Goal: Transaction & Acquisition: Purchase product/service

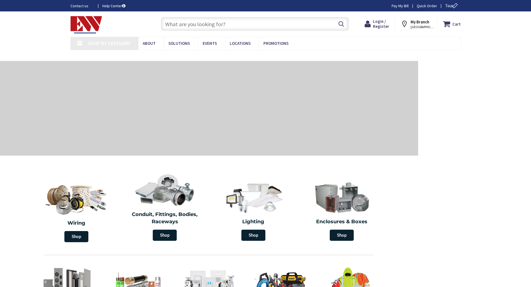
type input "[STREET_ADDRESS][US_STATE]"
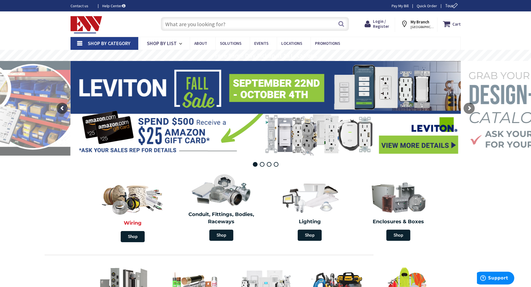
click at [139, 223] on h2 "Wiring" at bounding box center [132, 223] width 83 height 7
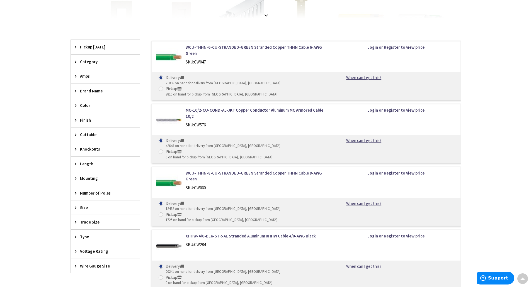
scroll to position [167, 0]
click at [89, 234] on span "Type" at bounding box center [102, 237] width 45 height 6
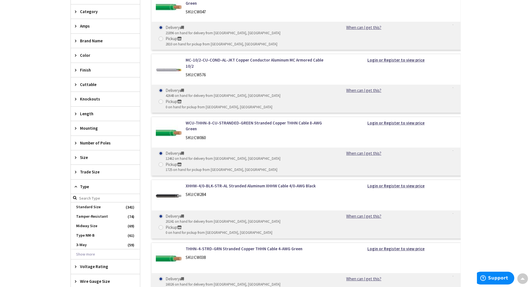
scroll to position [223, 0]
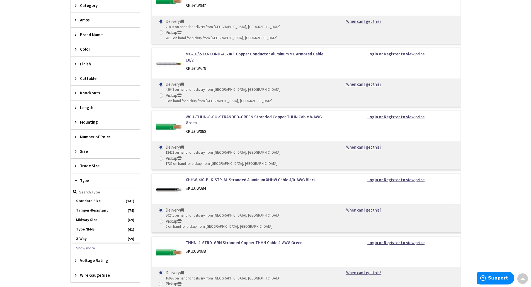
click at [90, 249] on button "Show more" at bounding box center [105, 248] width 69 height 9
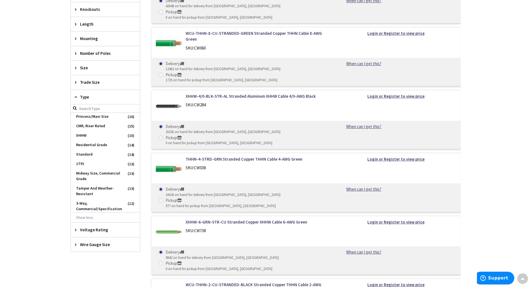
scroll to position [279, 0]
click at [100, 132] on span "XHHW" at bounding box center [105, 135] width 69 height 9
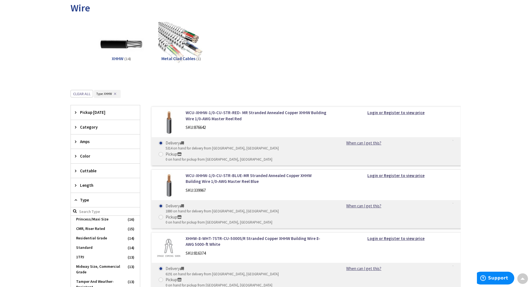
scroll to position [91, 0]
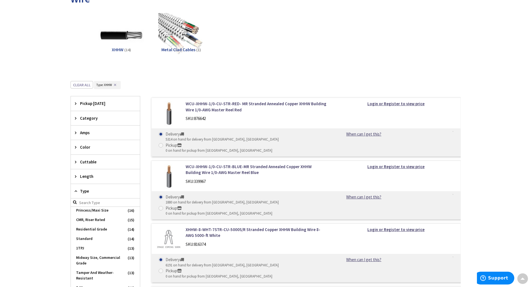
click at [77, 191] on icon at bounding box center [77, 191] width 4 height 4
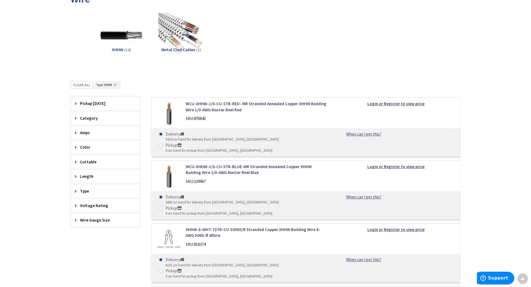
click at [76, 219] on icon at bounding box center [77, 220] width 4 height 4
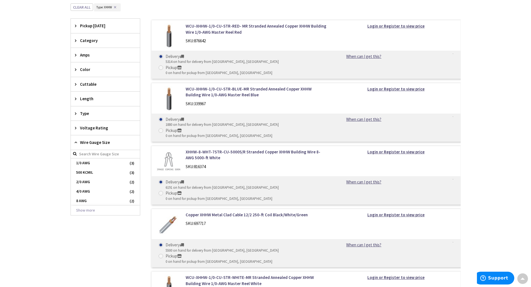
scroll to position [175, 0]
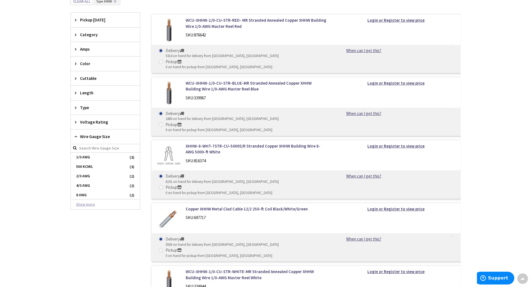
click at [92, 204] on button "Show more" at bounding box center [105, 204] width 69 height 9
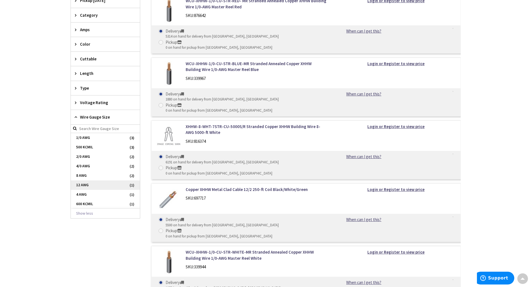
scroll to position [203, 0]
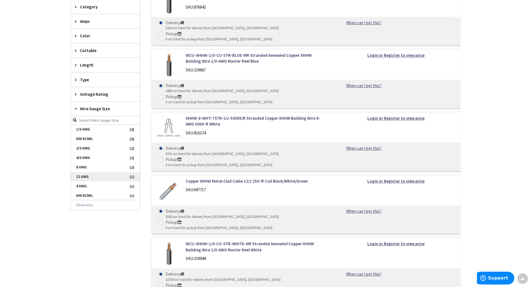
click at [86, 175] on span "12 AWG" at bounding box center [105, 176] width 69 height 9
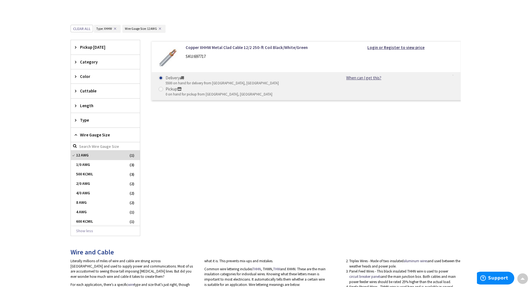
scroll to position [147, 0]
click at [232, 49] on link "Copper XHHW Metal Clad Cable 12/2 250-ft Coil Black/White/Green" at bounding box center [257, 48] width 142 height 6
